Goal: Task Accomplishment & Management: Manage account settings

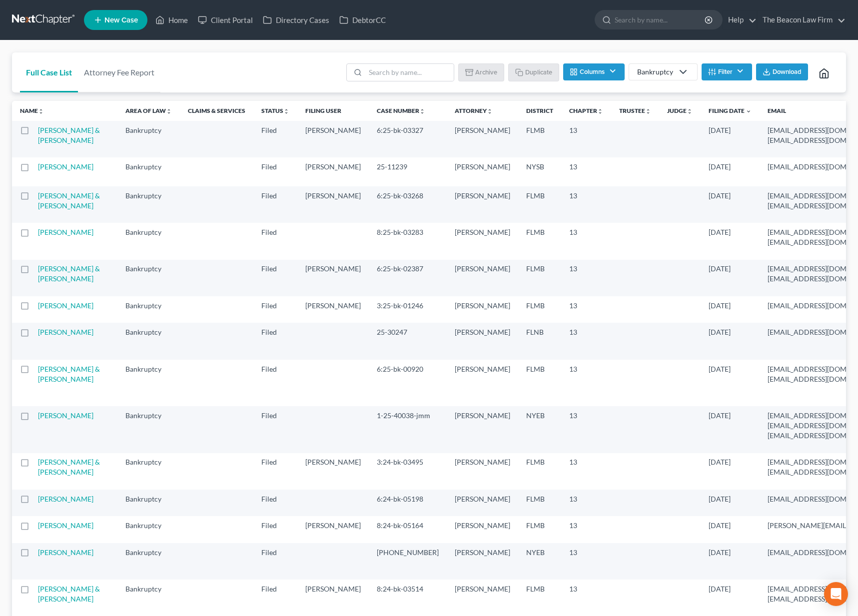
click at [44, 21] on link at bounding box center [44, 20] width 64 height 18
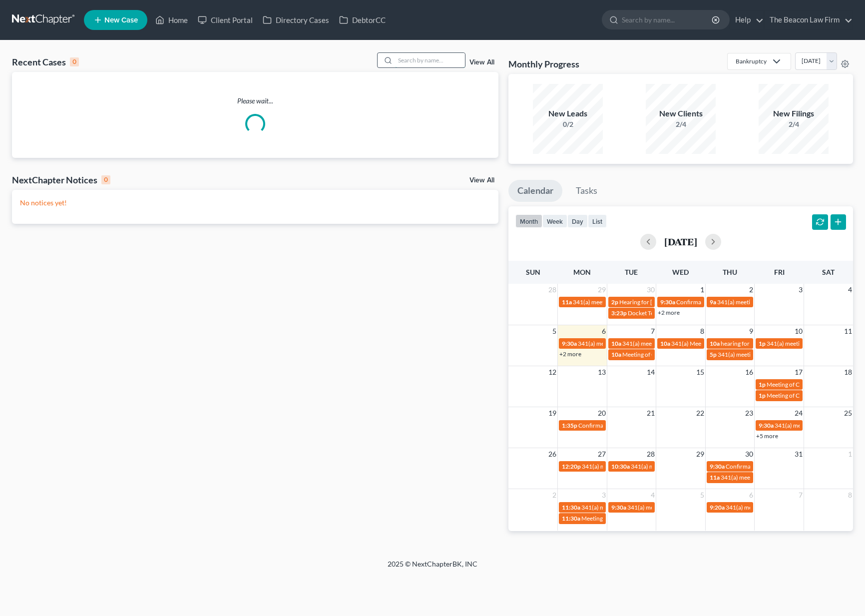
click at [420, 58] on input "search" at bounding box center [430, 60] width 70 height 14
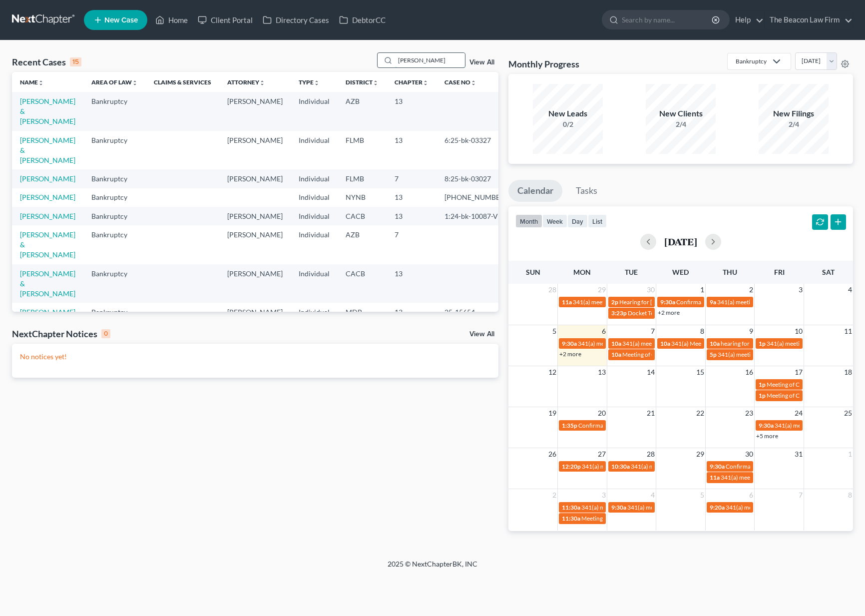
type input "cundiff"
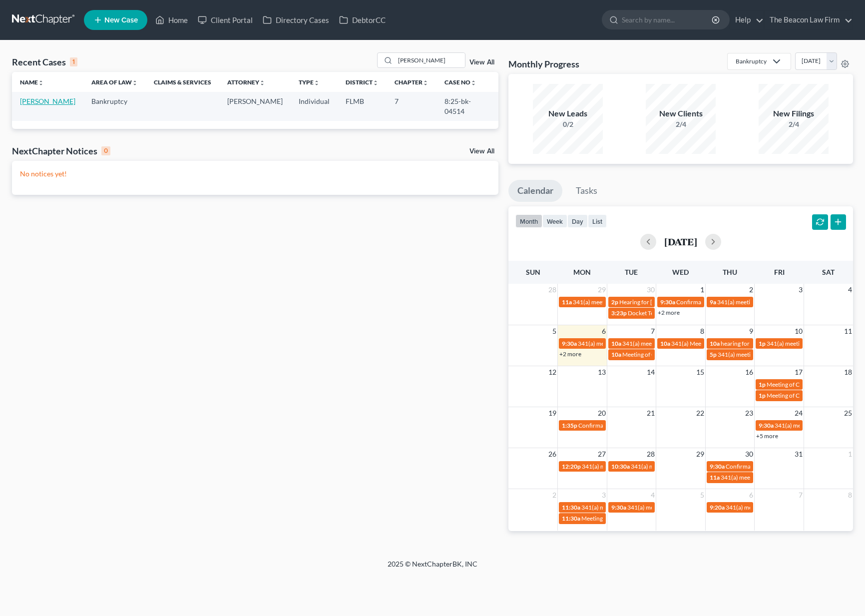
click at [56, 101] on link "Cundiff, William" at bounding box center [47, 101] width 55 height 8
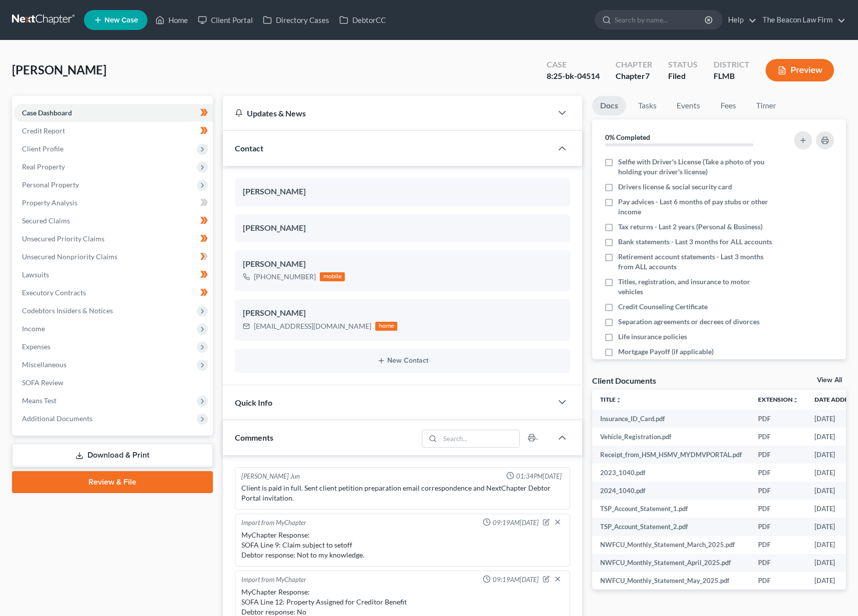
scroll to position [260, 0]
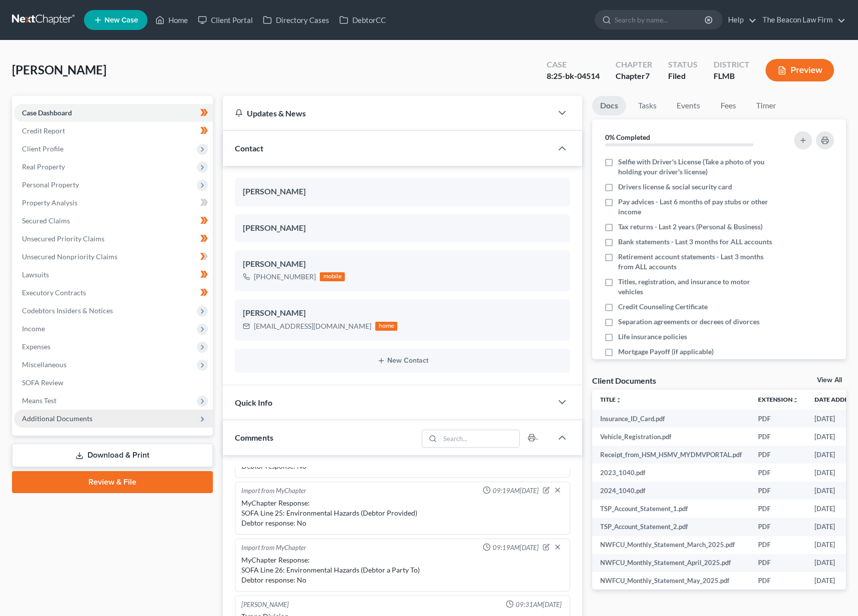
click at [64, 421] on span "Additional Documents" at bounding box center [57, 418] width 70 height 8
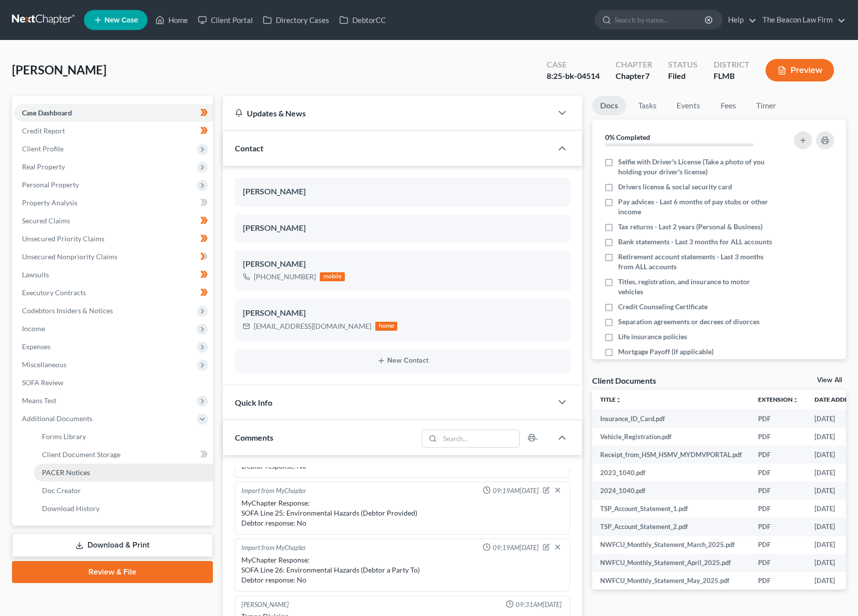
click at [86, 476] on span "PACER Notices" at bounding box center [66, 472] width 48 height 8
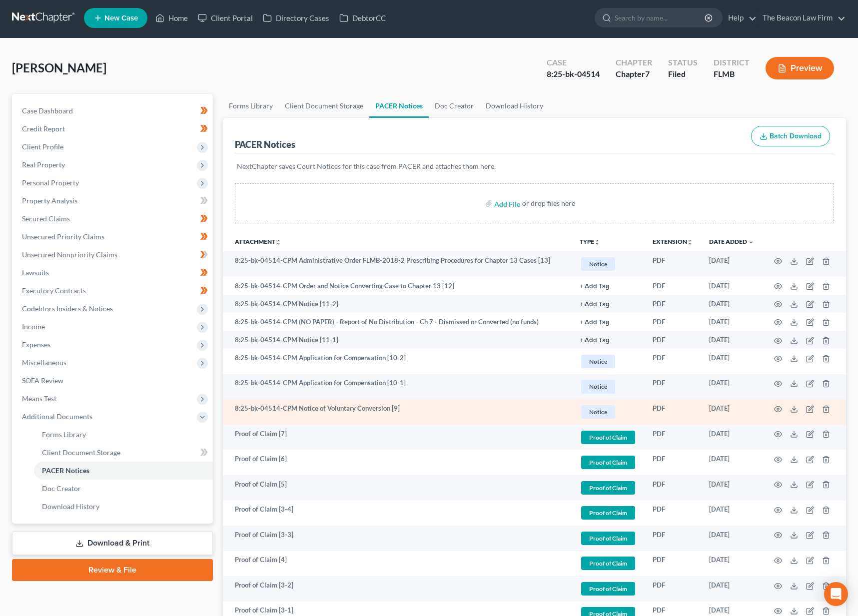
scroll to position [4, 0]
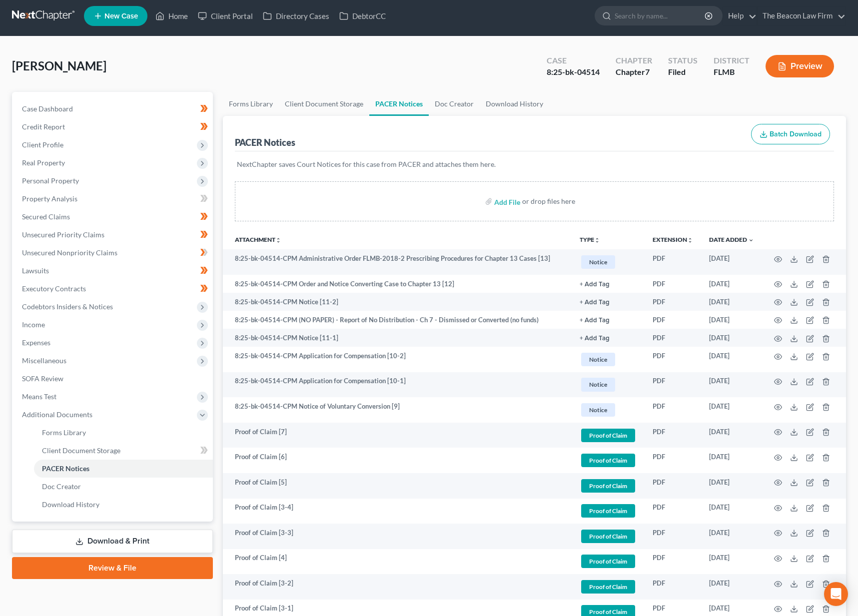
click at [91, 542] on link "Download & Print" at bounding box center [112, 540] width 201 height 23
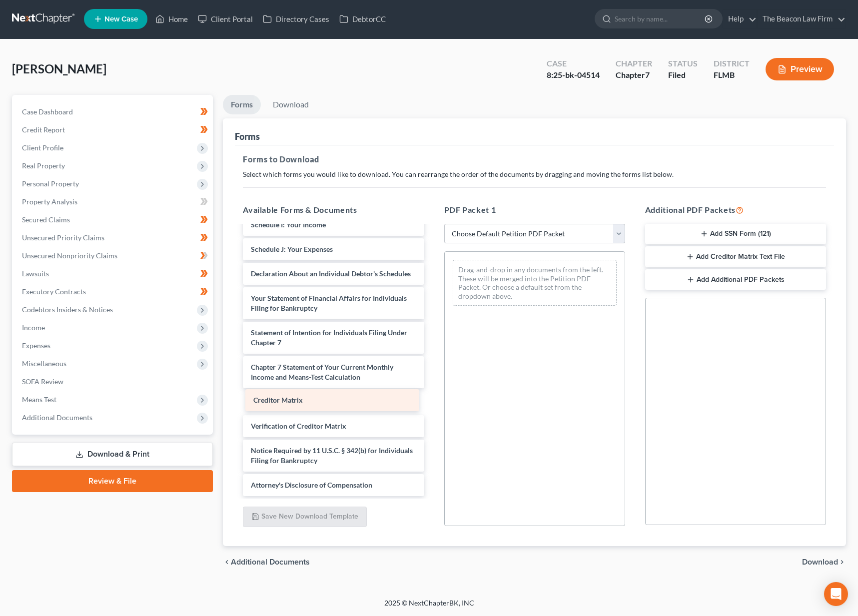
scroll to position [905, 0]
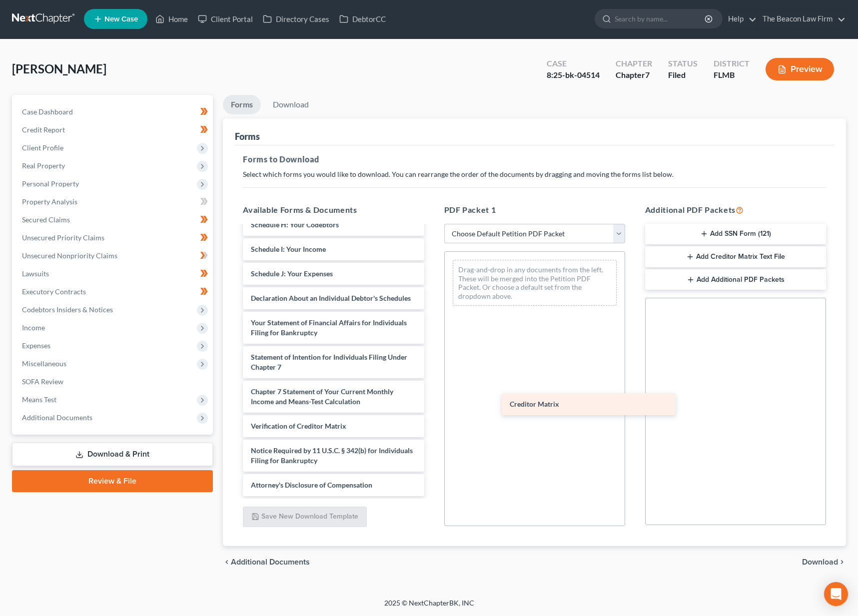
drag, startPoint x: 326, startPoint y: 400, endPoint x: 585, endPoint y: 404, distance: 258.8
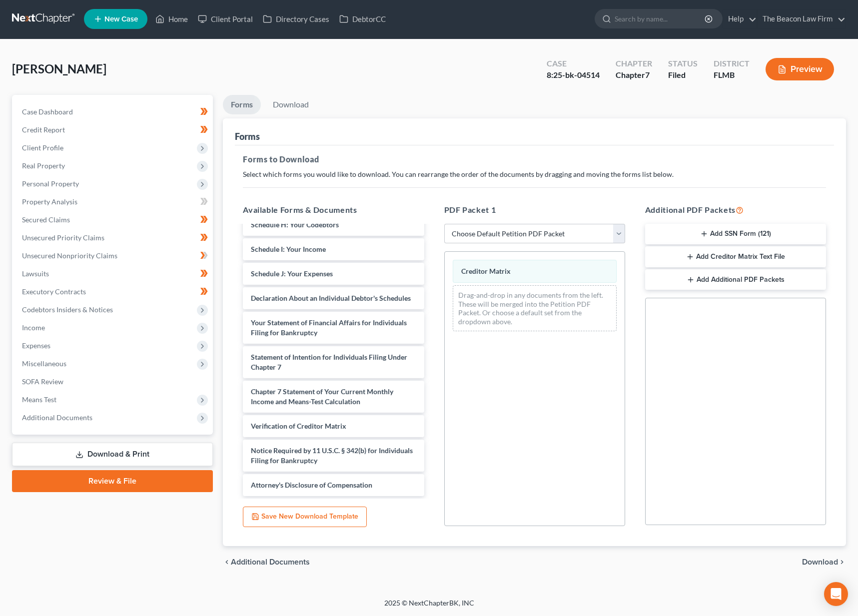
click at [817, 562] on span "Download" at bounding box center [820, 562] width 36 height 8
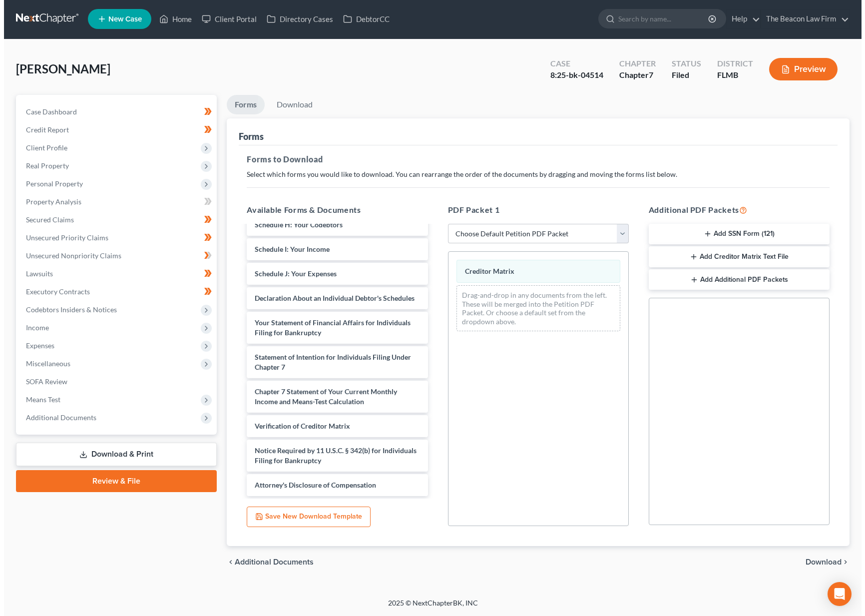
scroll to position [0, 0]
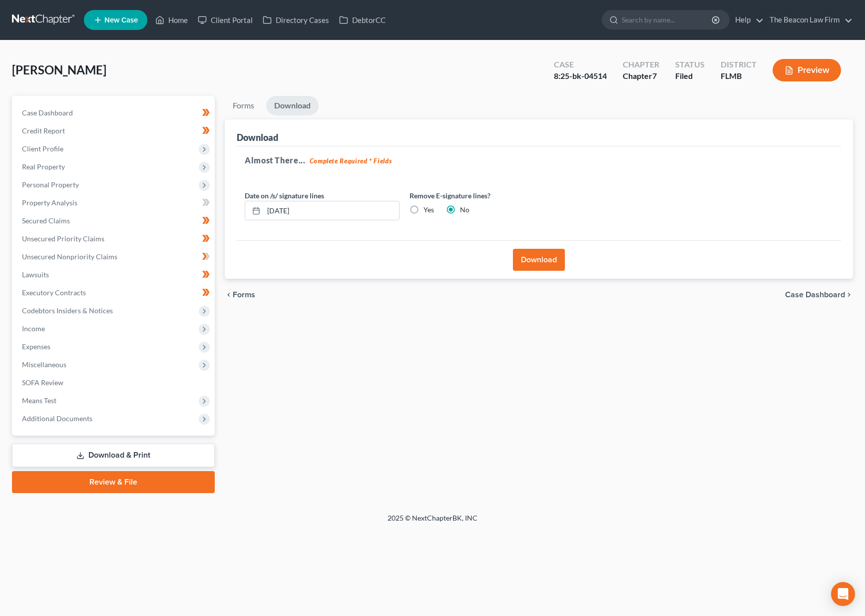
click at [533, 268] on button "Download" at bounding box center [539, 260] width 52 height 22
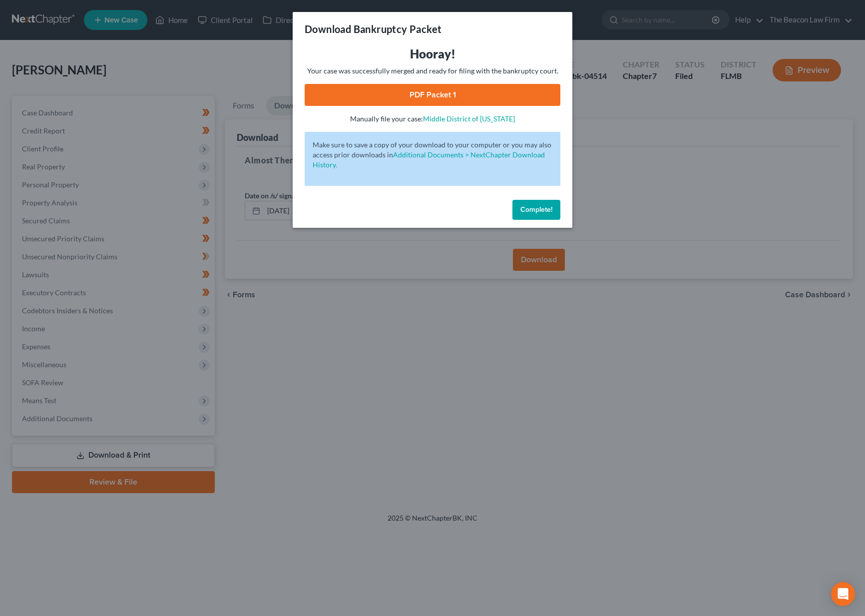
click at [468, 94] on link "PDF Packet 1" at bounding box center [433, 95] width 256 height 22
click at [543, 205] on span "Complete!" at bounding box center [536, 209] width 32 height 8
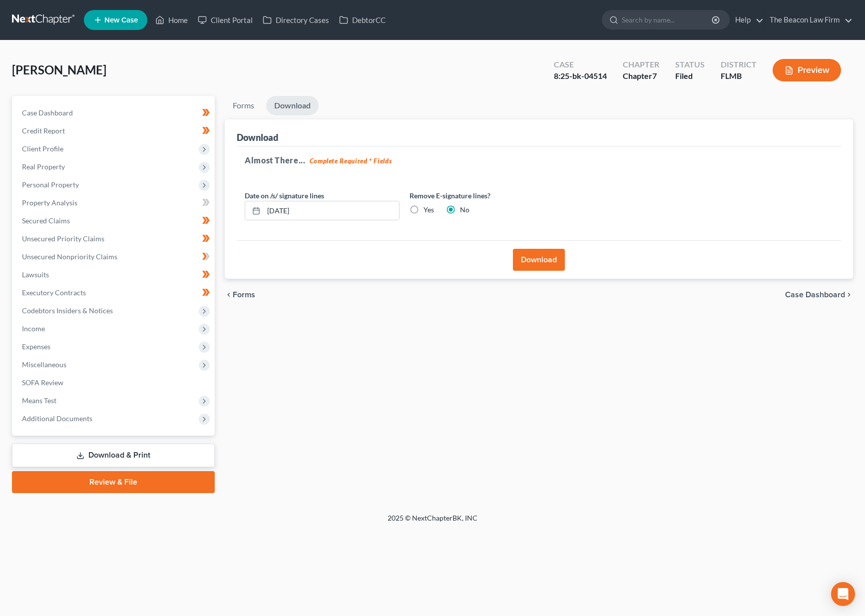
click at [43, 15] on link at bounding box center [44, 20] width 64 height 18
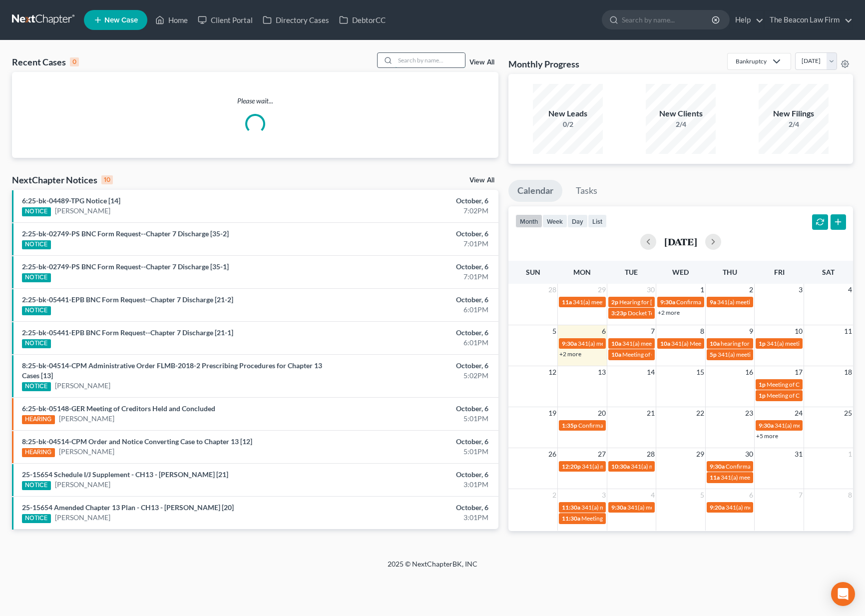
click at [431, 60] on input "search" at bounding box center [430, 60] width 70 height 14
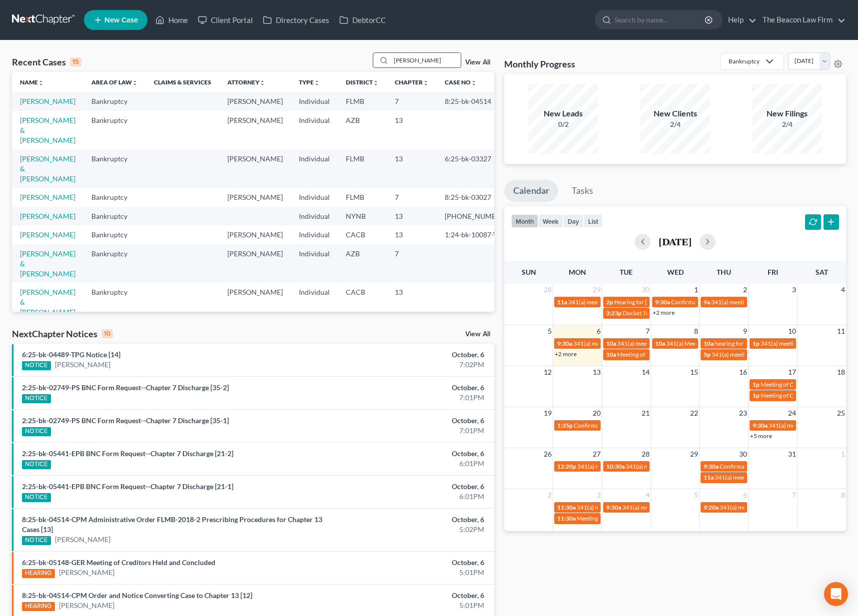
type input "TAMEKA JONES"
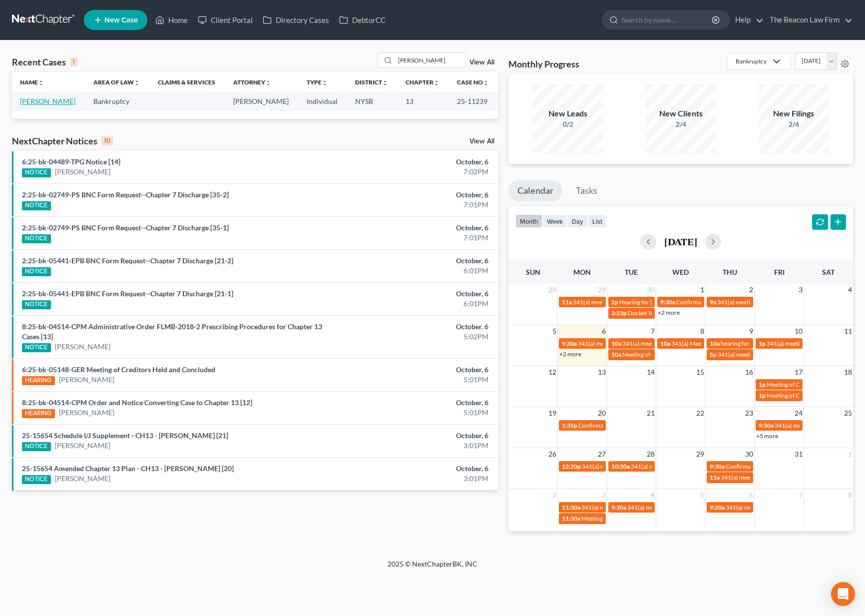
click at [38, 102] on link "[PERSON_NAME]" at bounding box center [47, 101] width 55 height 8
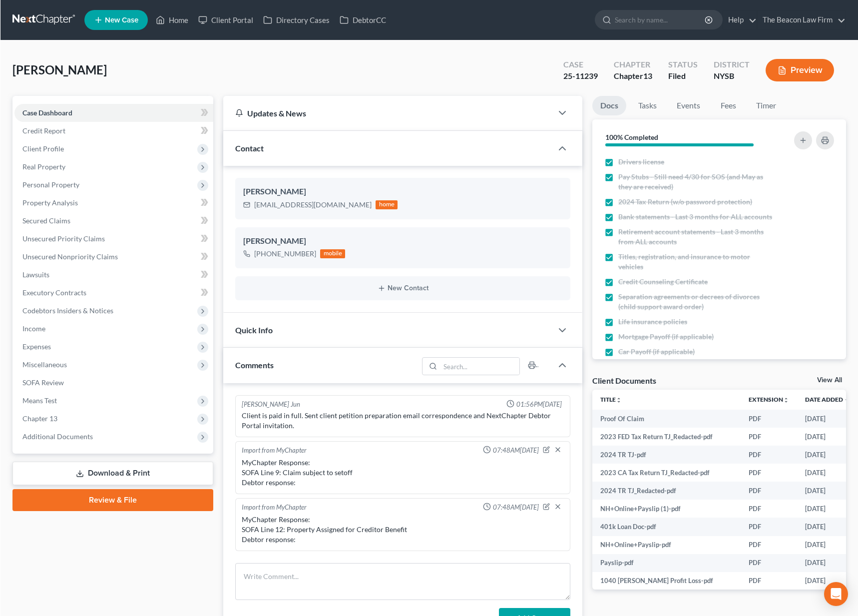
scroll to position [1379, 0]
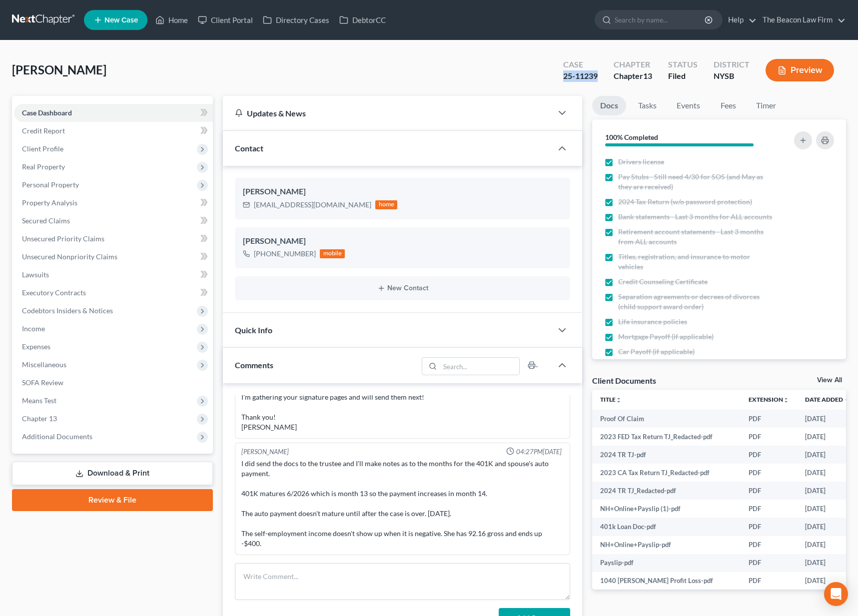
drag, startPoint x: 602, startPoint y: 74, endPoint x: 558, endPoint y: 75, distance: 44.0
click at [558, 75] on div "Case 25-11239" at bounding box center [580, 70] width 50 height 29
copy div "25-11239"
click at [71, 432] on span "Additional Documents" at bounding box center [57, 436] width 70 height 8
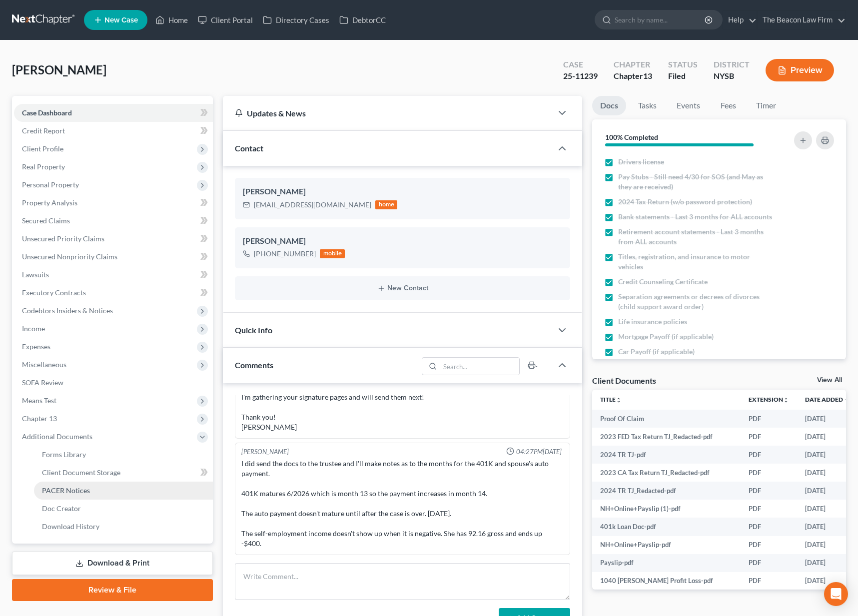
drag, startPoint x: 84, startPoint y: 492, endPoint x: 89, endPoint y: 493, distance: 5.6
click at [84, 492] on span "PACER Notices" at bounding box center [66, 490] width 48 height 8
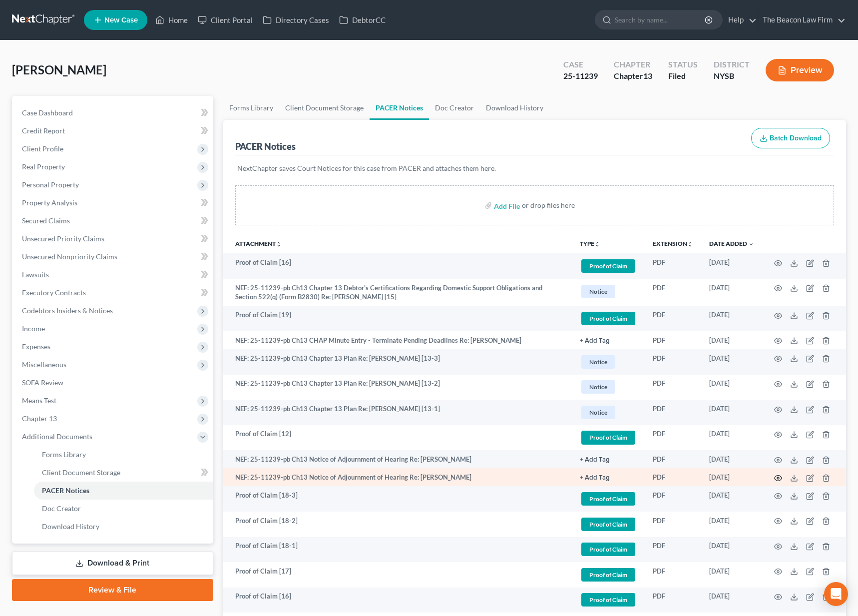
click at [780, 479] on icon "button" at bounding box center [778, 477] width 7 height 5
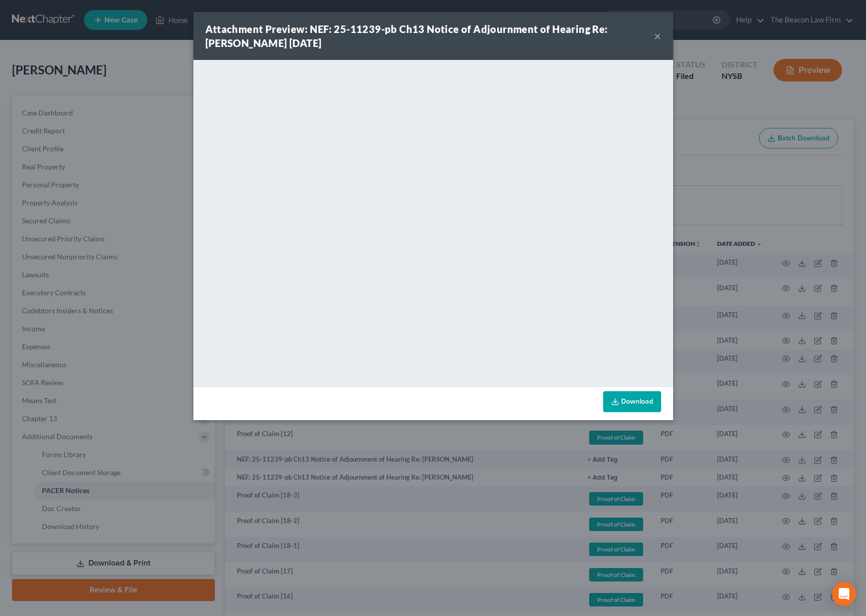
click at [650, 38] on div "Attachment Preview: NEF: 25-11239-pb Ch13 Notice of Adjournment of Hearing Re: …" at bounding box center [429, 36] width 449 height 28
click at [652, 40] on div "Attachment Preview: NEF: 25-11239-pb Ch13 Notice of Adjournment of Hearing Re: …" at bounding box center [429, 36] width 449 height 28
click at [660, 34] on button "×" at bounding box center [657, 36] width 7 height 12
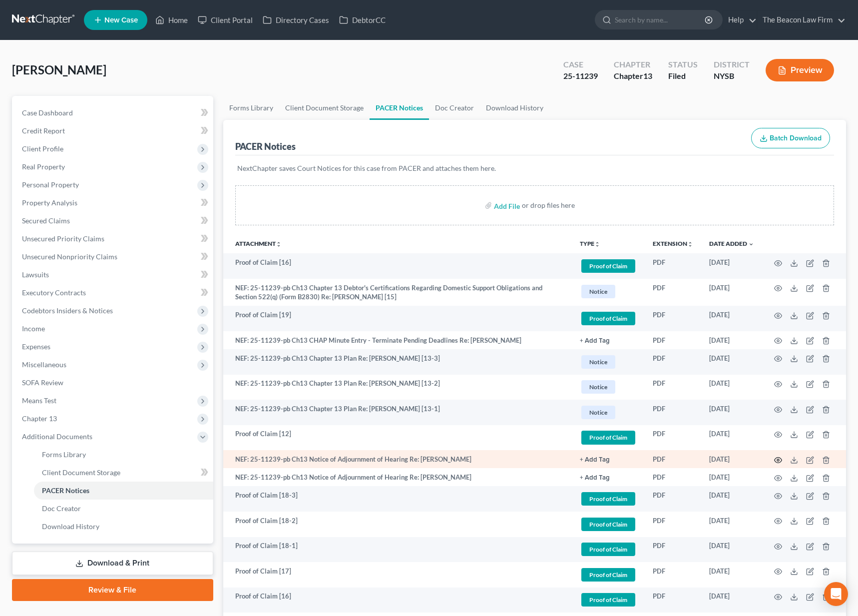
click at [778, 459] on circle "button" at bounding box center [778, 460] width 2 height 2
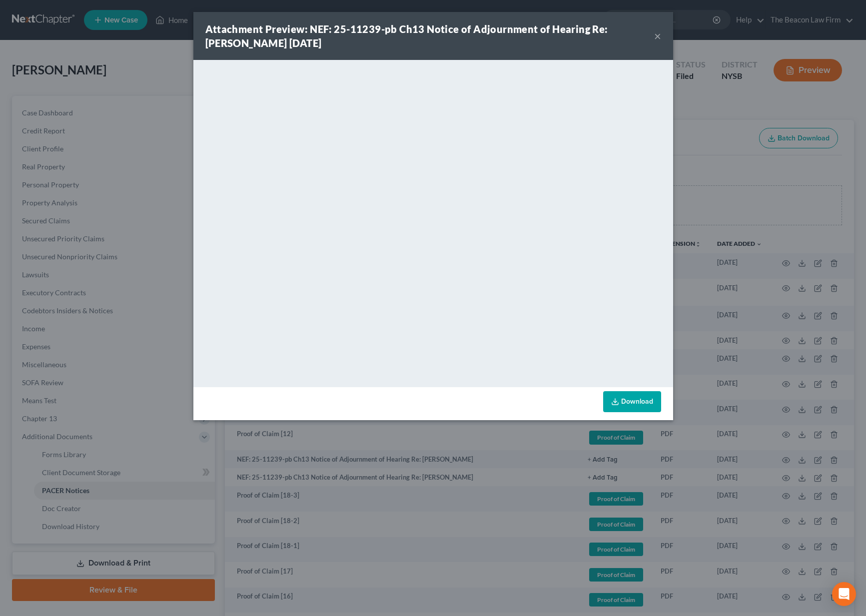
drag, startPoint x: 655, startPoint y: 43, endPoint x: 660, endPoint y: 36, distance: 8.6
click at [657, 41] on div "Attachment Preview: NEF: 25-11239-pb Ch13 Notice of Adjournment of Hearing Re: …" at bounding box center [433, 36] width 480 height 48
click at [660, 36] on button "×" at bounding box center [657, 36] width 7 height 12
